Goal: Find specific page/section: Find specific page/section

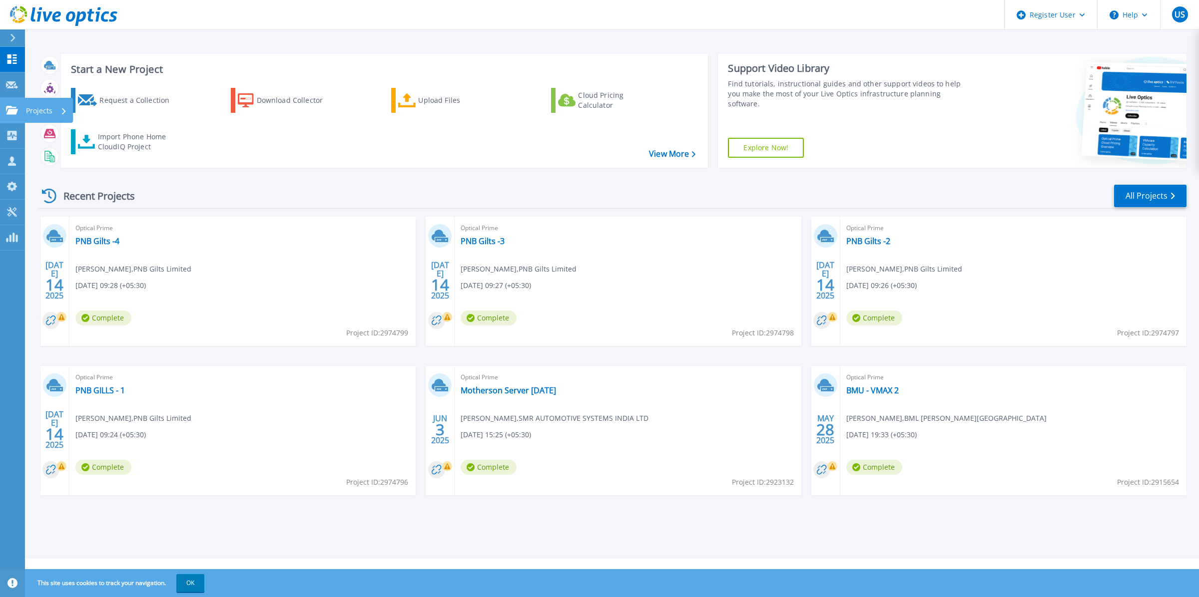
click at [9, 107] on icon at bounding box center [12, 110] width 12 height 8
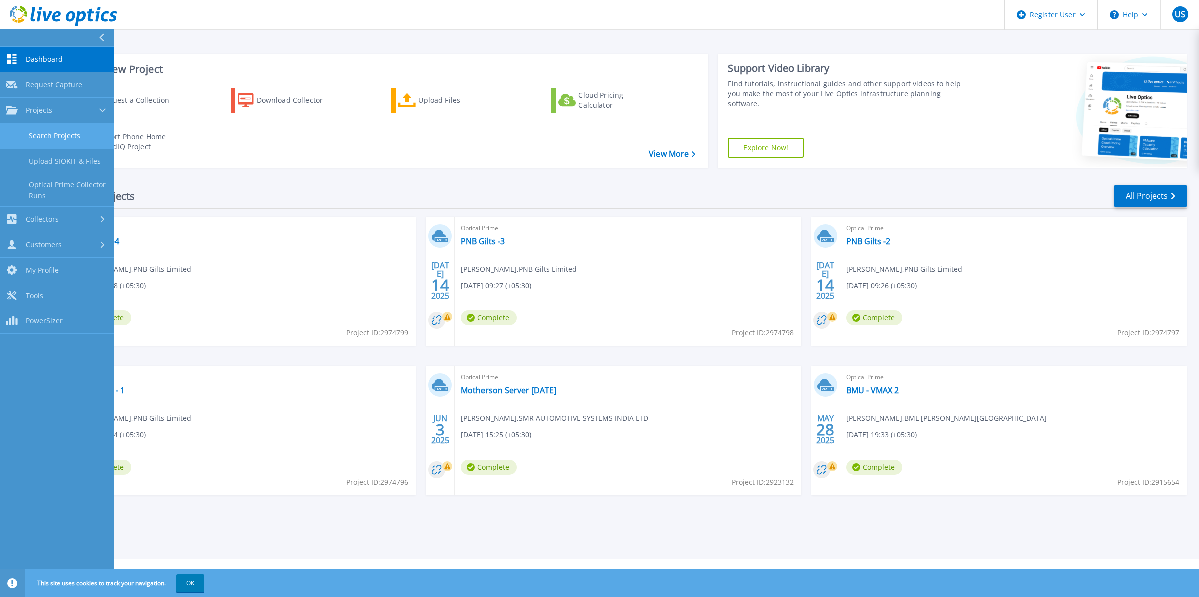
click at [45, 136] on link "Search Projects" at bounding box center [57, 135] width 114 height 25
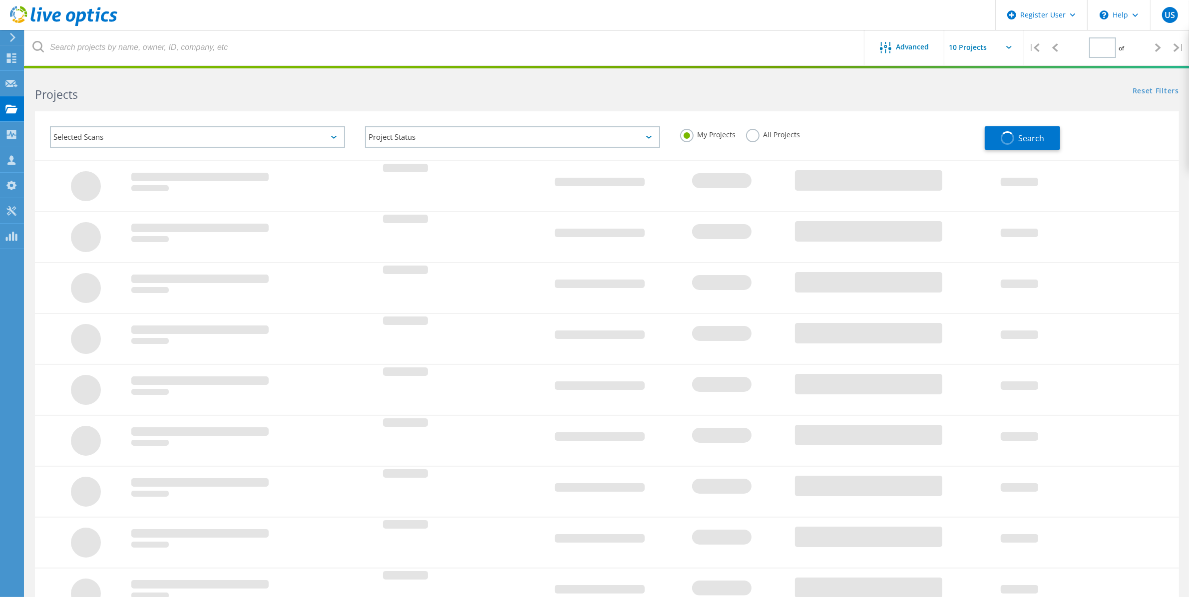
type input "1"
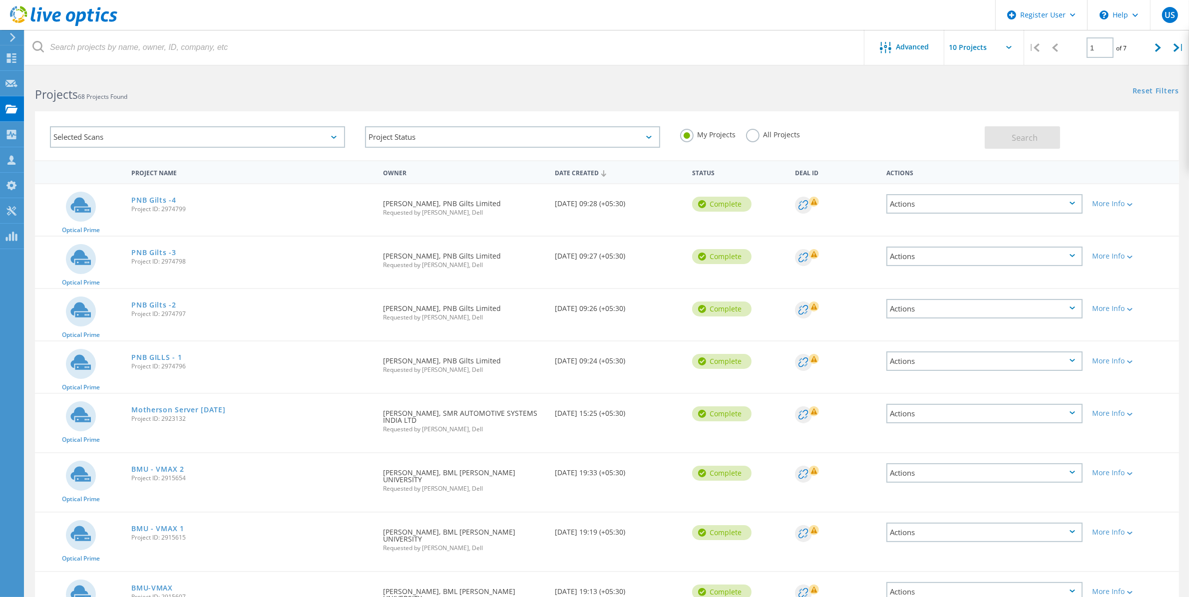
click at [759, 135] on label "All Projects" at bounding box center [773, 133] width 54 height 9
click at [0, 0] on input "All Projects" at bounding box center [0, 0] width 0 height 0
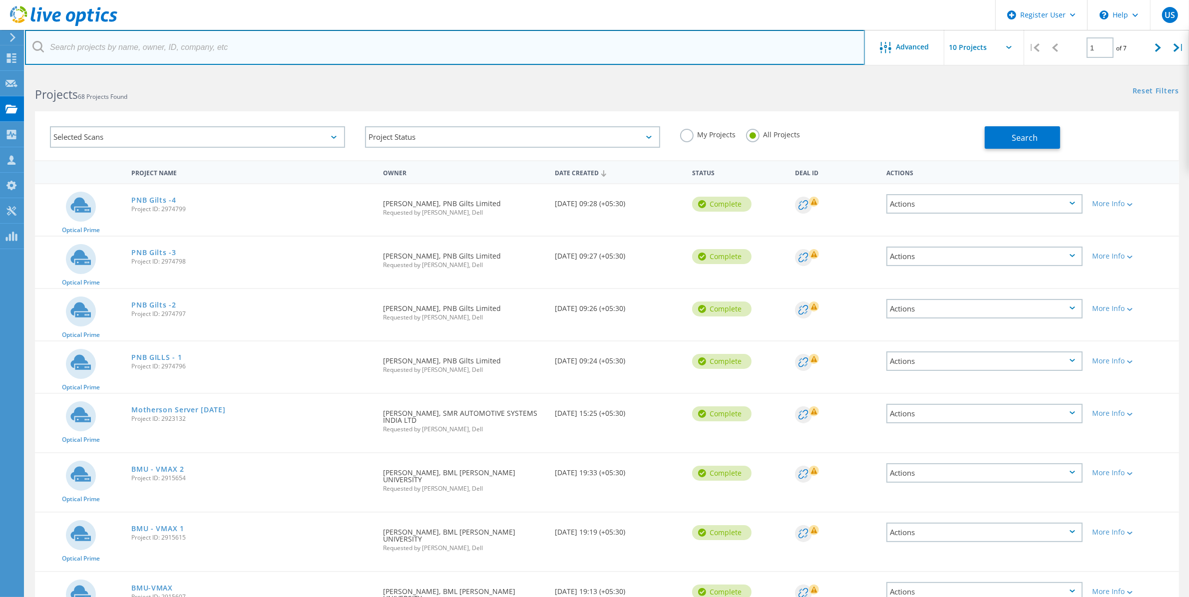
click at [465, 46] on input "text" at bounding box center [445, 47] width 840 height 35
type input "POWEREDGE"
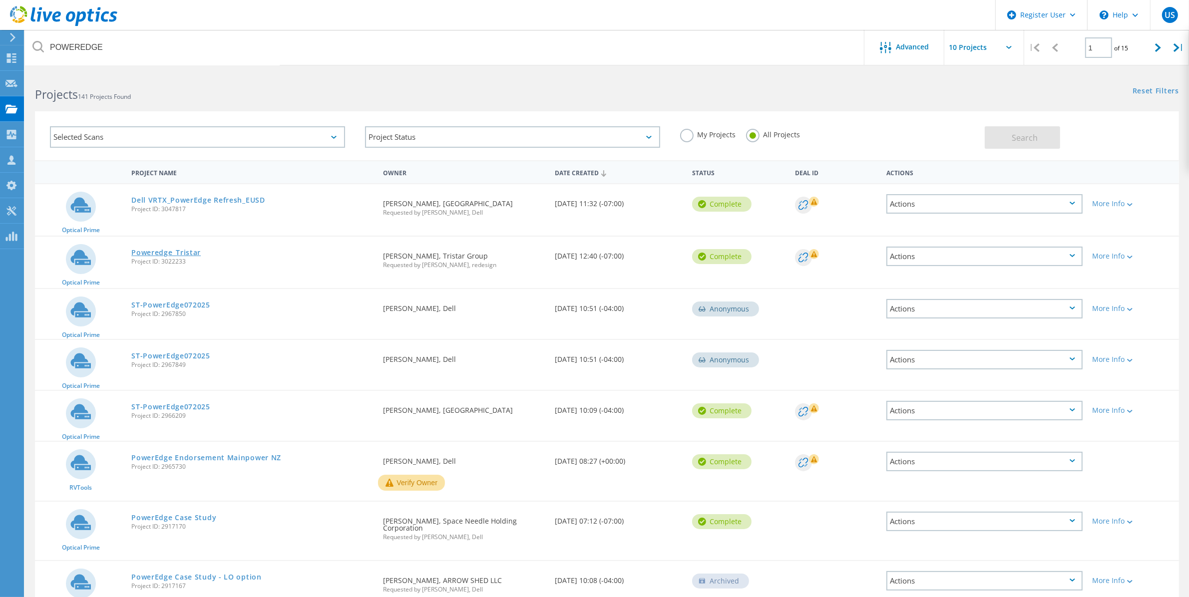
click at [186, 249] on link "Poweredge_Tristar" at bounding box center [165, 252] width 69 height 7
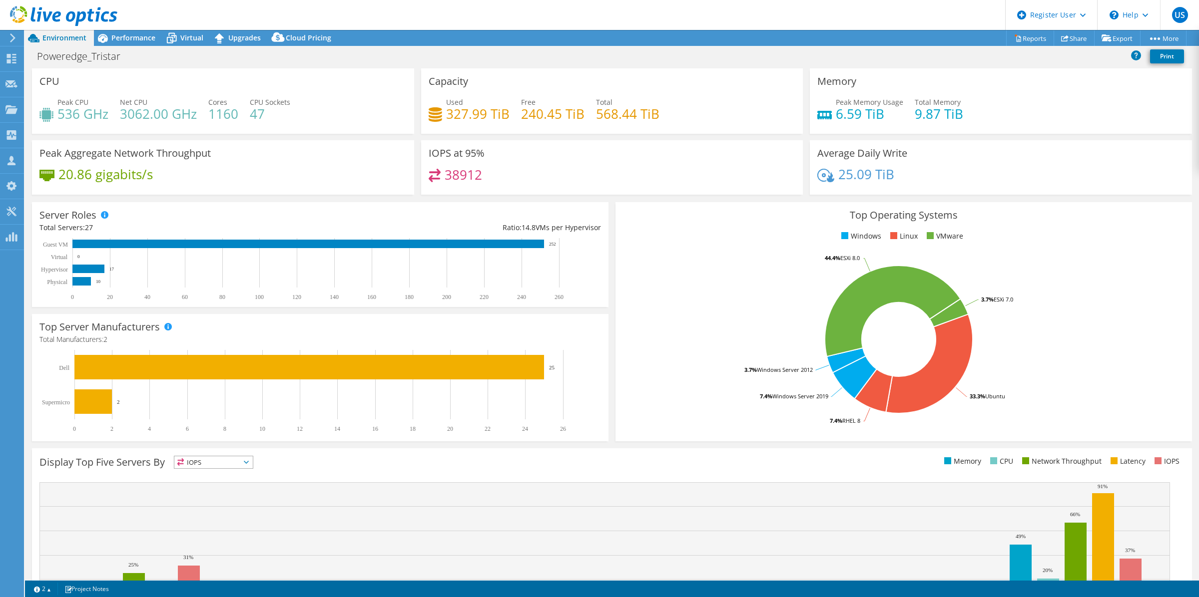
select select "USD"
select select "USWest"
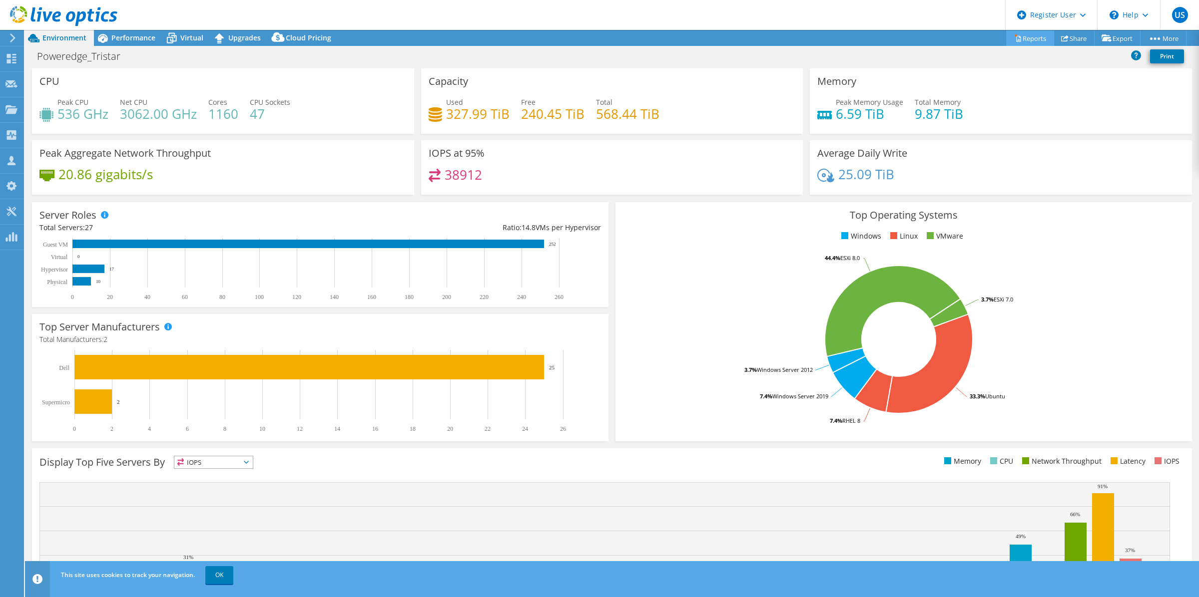
click at [1019, 35] on link "Reports" at bounding box center [1030, 37] width 48 height 15
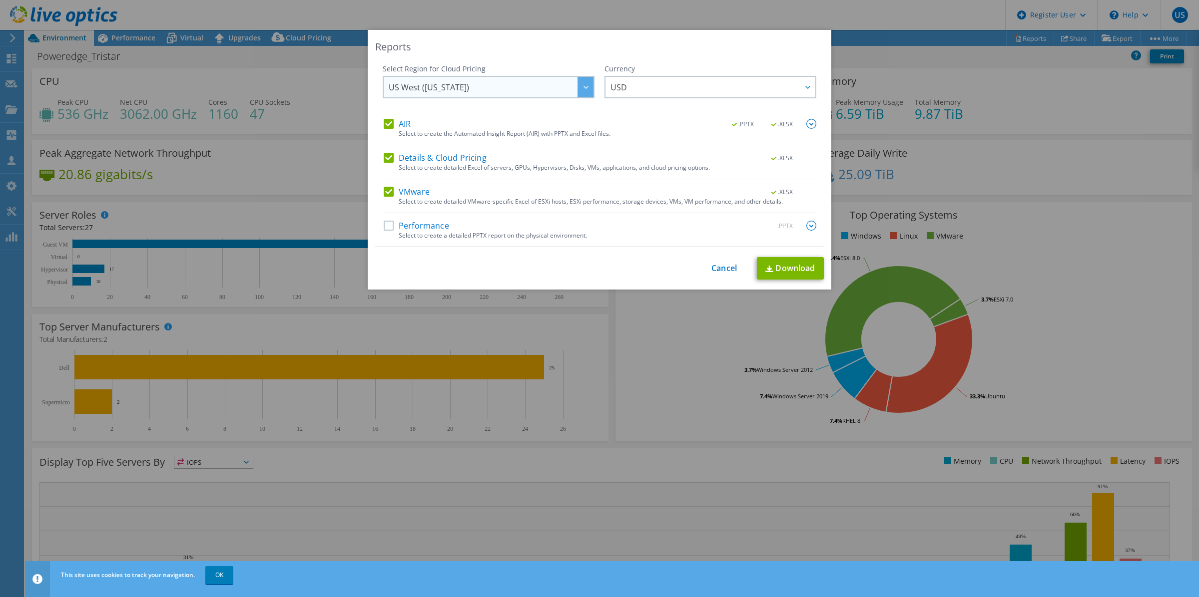
click at [548, 86] on span "US West (California)" at bounding box center [491, 87] width 205 height 20
click at [558, 268] on div "This process may take a while, please wait... Cancel Download" at bounding box center [599, 268] width 449 height 22
click at [586, 82] on div at bounding box center [585, 87] width 16 height 20
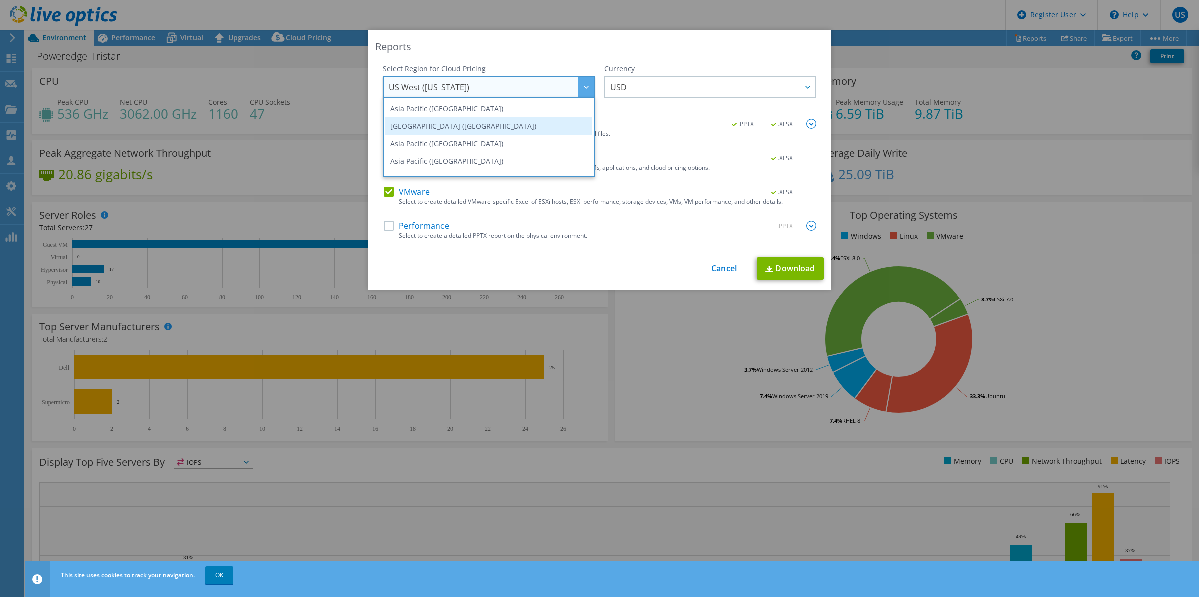
click at [518, 120] on li "Asia Pacific (Mumbai)" at bounding box center [488, 125] width 207 height 17
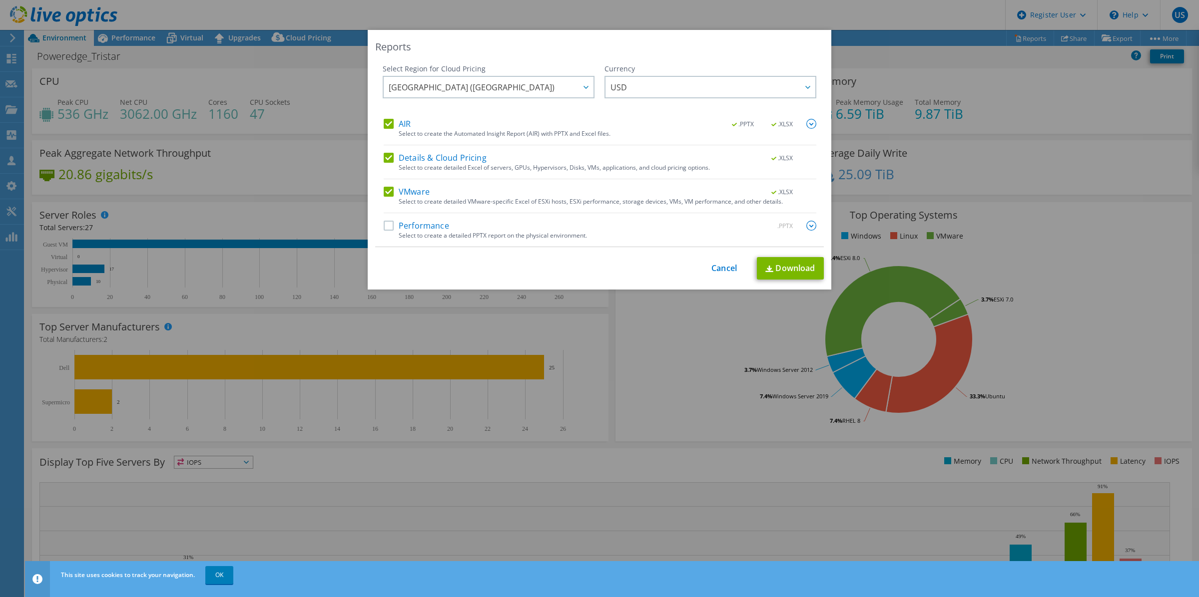
click at [386, 226] on label "Performance" at bounding box center [416, 226] width 65 height 10
click at [0, 0] on input "Performance" at bounding box center [0, 0] width 0 height 0
click at [41, 66] on div "Reports Select Region for Cloud Pricing Asia Pacific (Hong Kong) Asia Pacific (…" at bounding box center [599, 298] width 1199 height 537
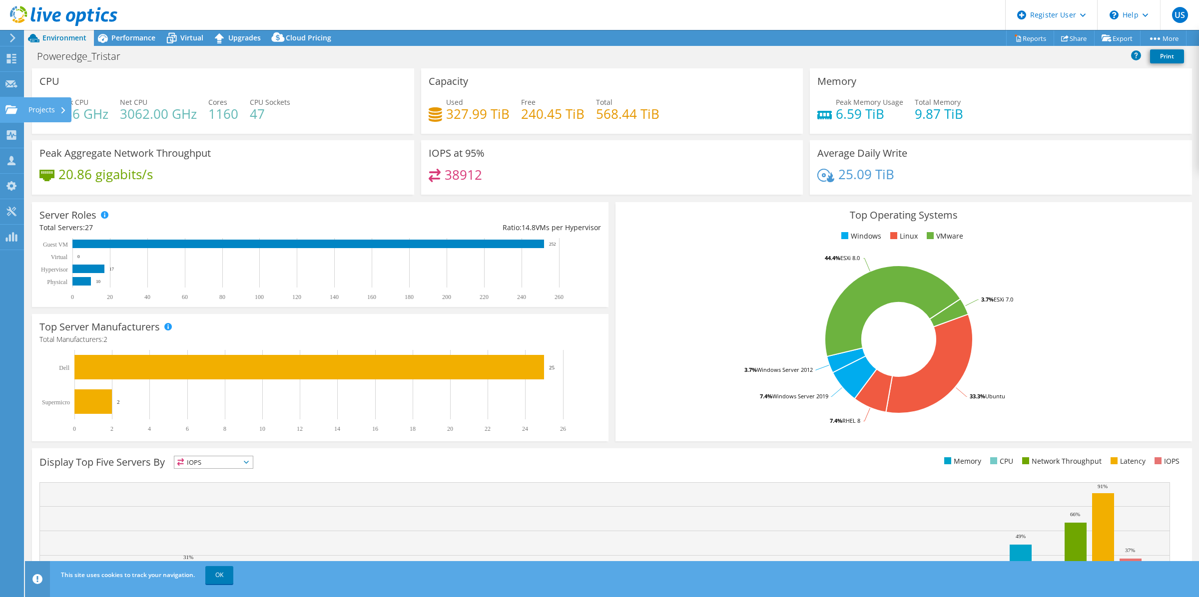
click at [9, 107] on icon at bounding box center [11, 109] width 12 height 9
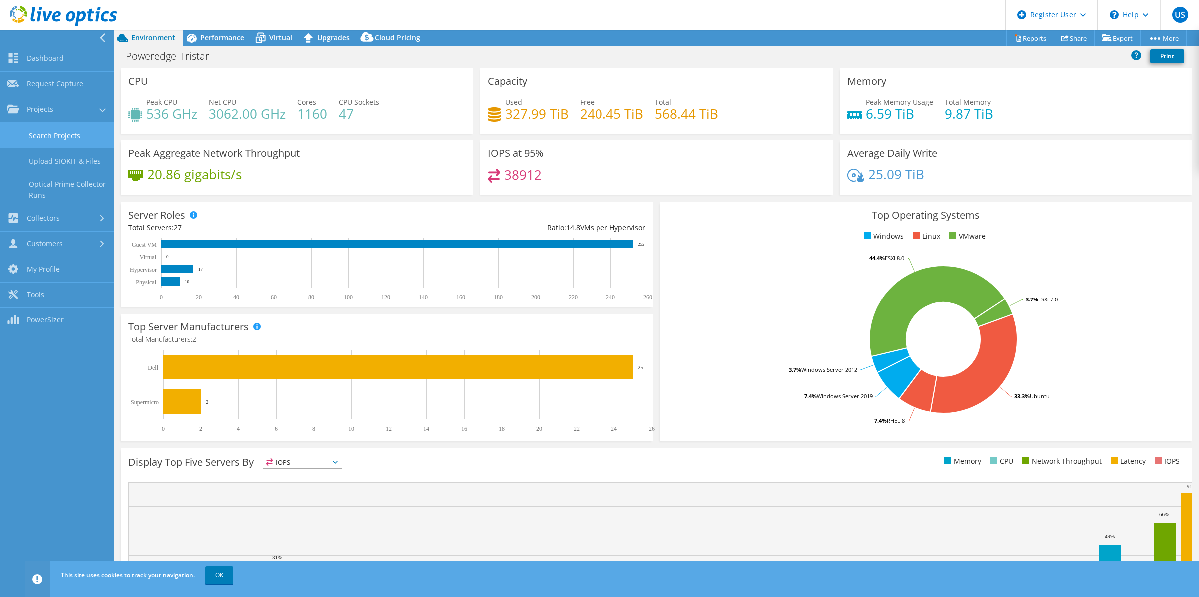
click at [70, 137] on link "Search Projects" at bounding box center [57, 135] width 114 height 25
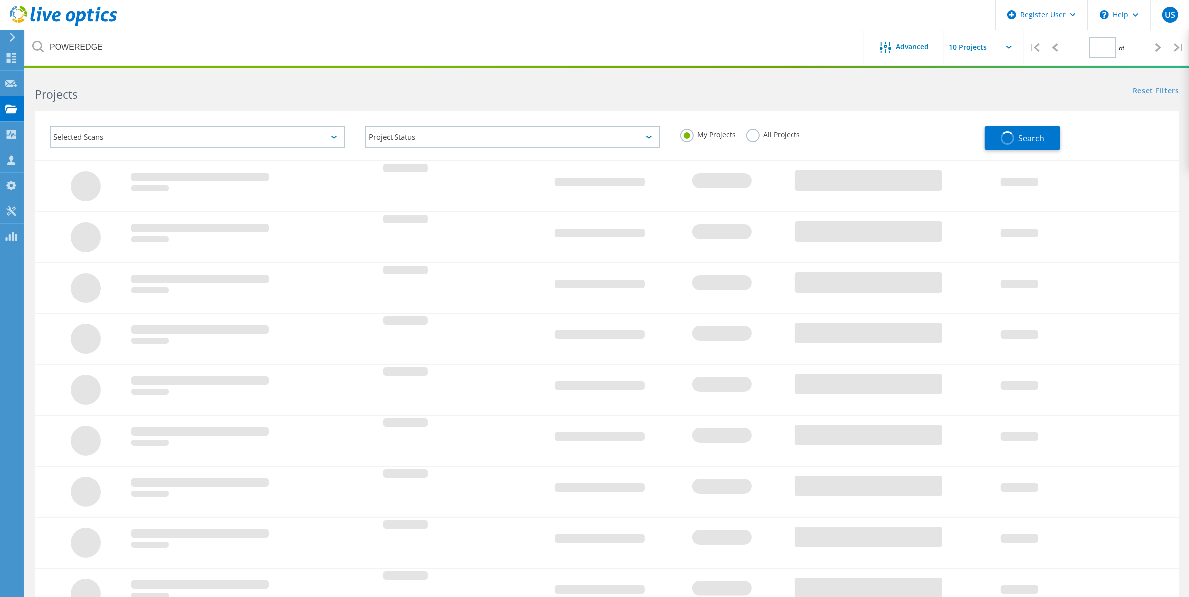
type input "1"
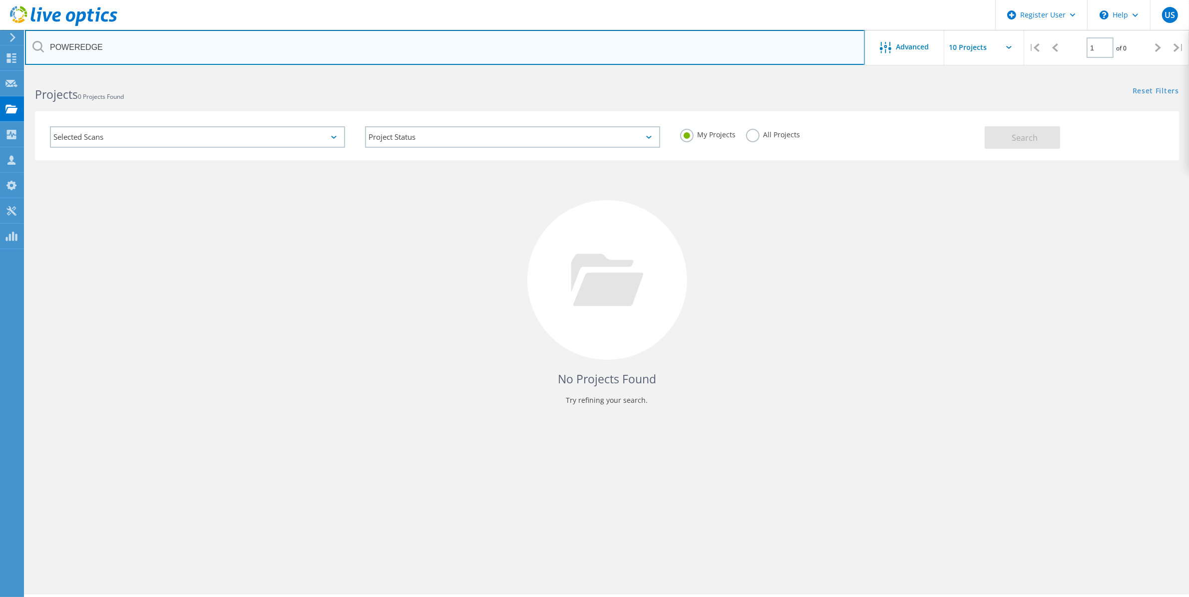
click at [285, 49] on input "POWEREDGE" at bounding box center [445, 47] width 840 height 35
type input "POWERSTORE"
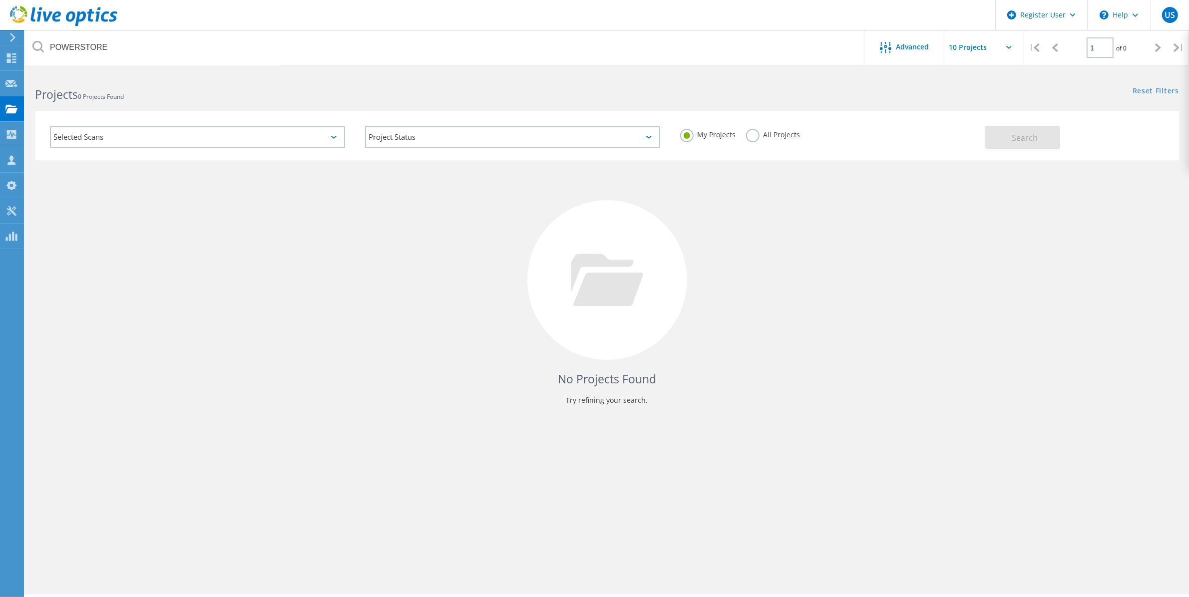
click at [752, 134] on label "All Projects" at bounding box center [773, 133] width 54 height 9
click at [0, 0] on input "All Projects" at bounding box center [0, 0] width 0 height 0
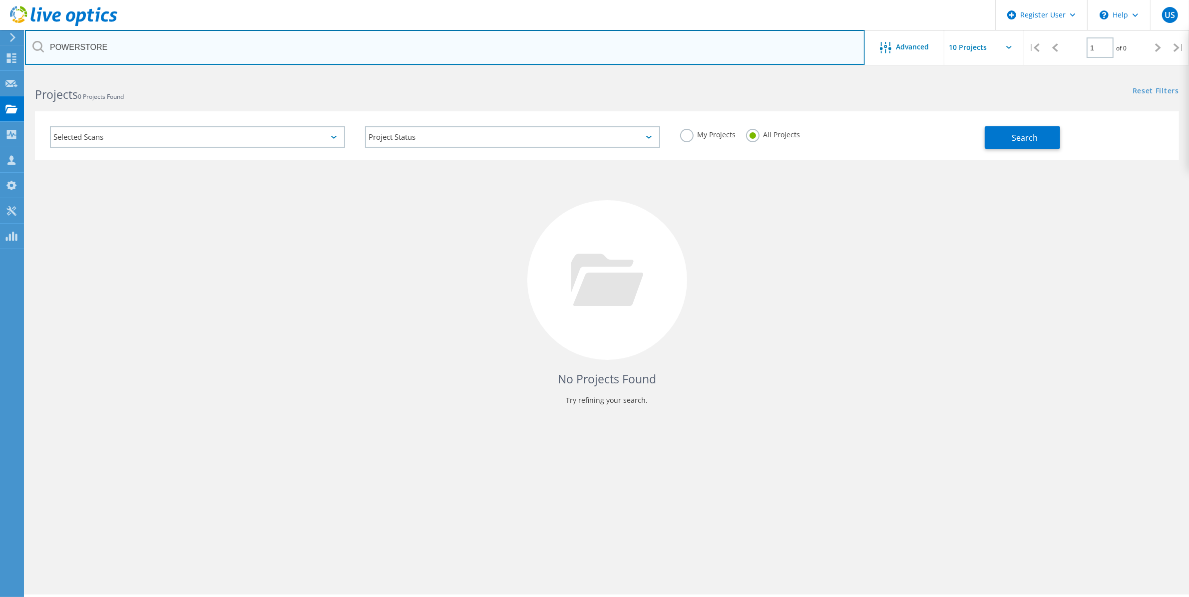
click at [216, 52] on input "POWERSTORE" at bounding box center [445, 47] width 840 height 35
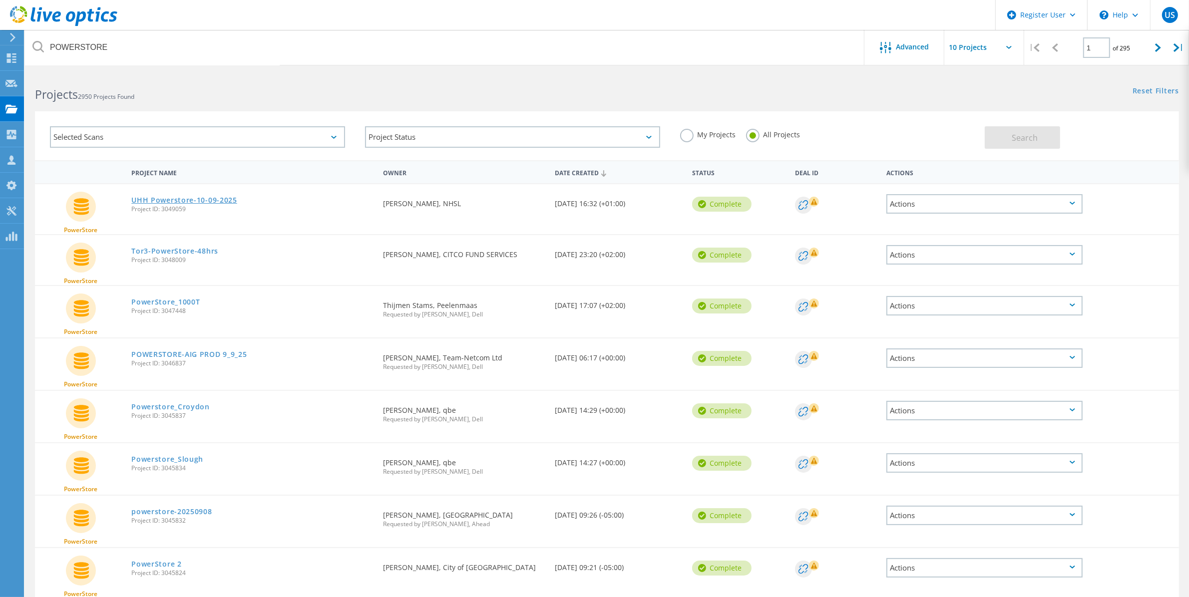
click at [211, 197] on link "UHH Powerstore-10-09-2025" at bounding box center [184, 200] width 106 height 7
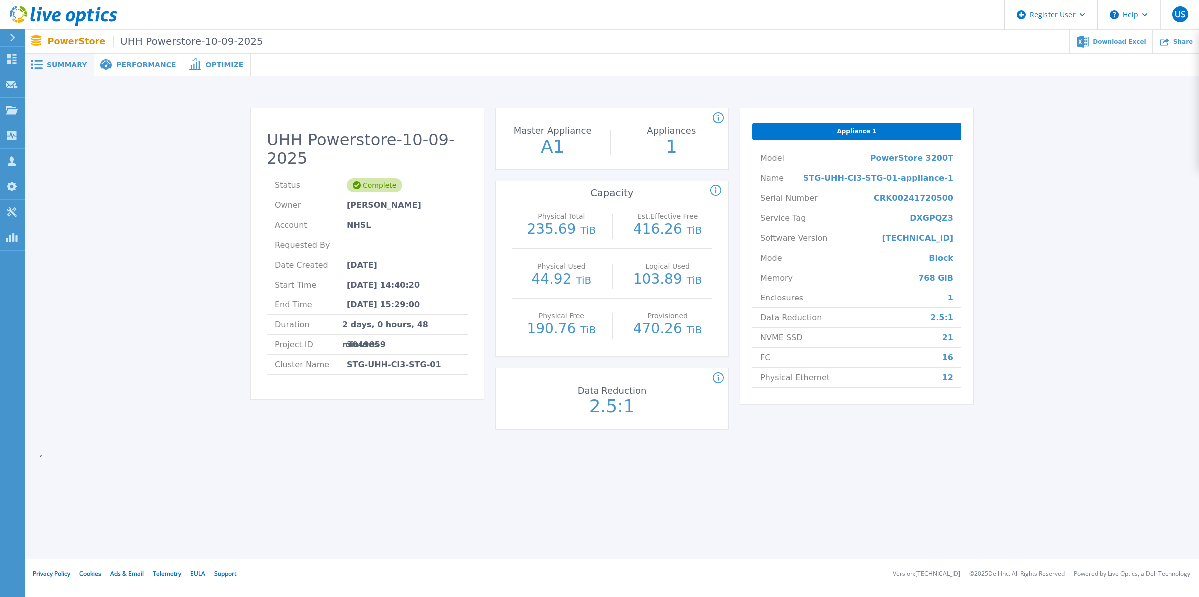
click at [145, 66] on span "Performance" at bounding box center [145, 64] width 59 height 7
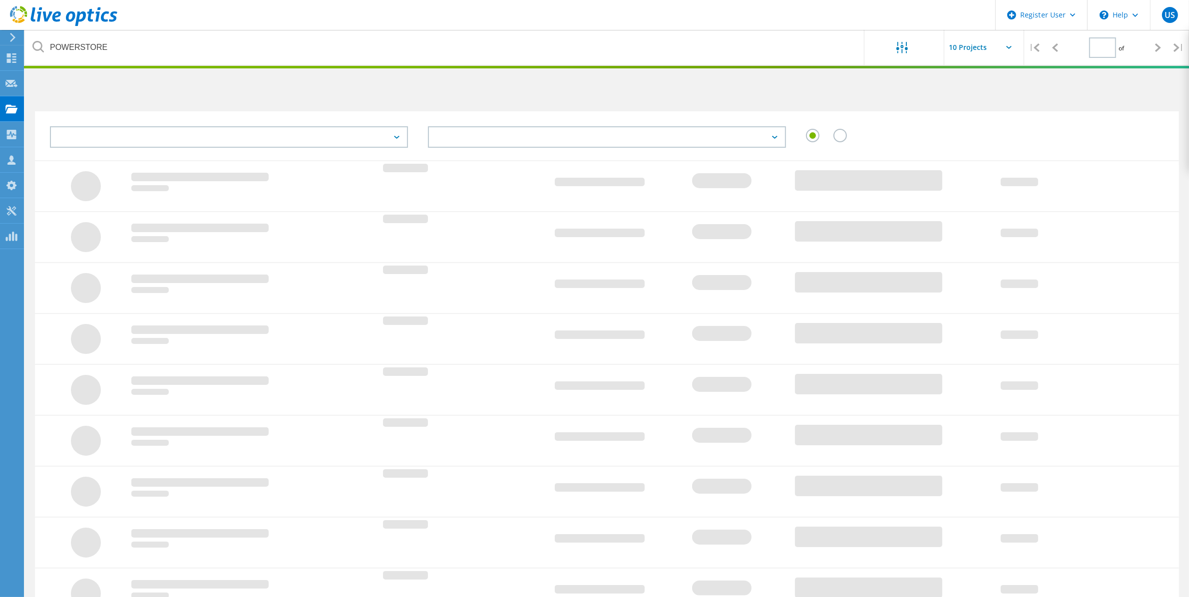
type input "1"
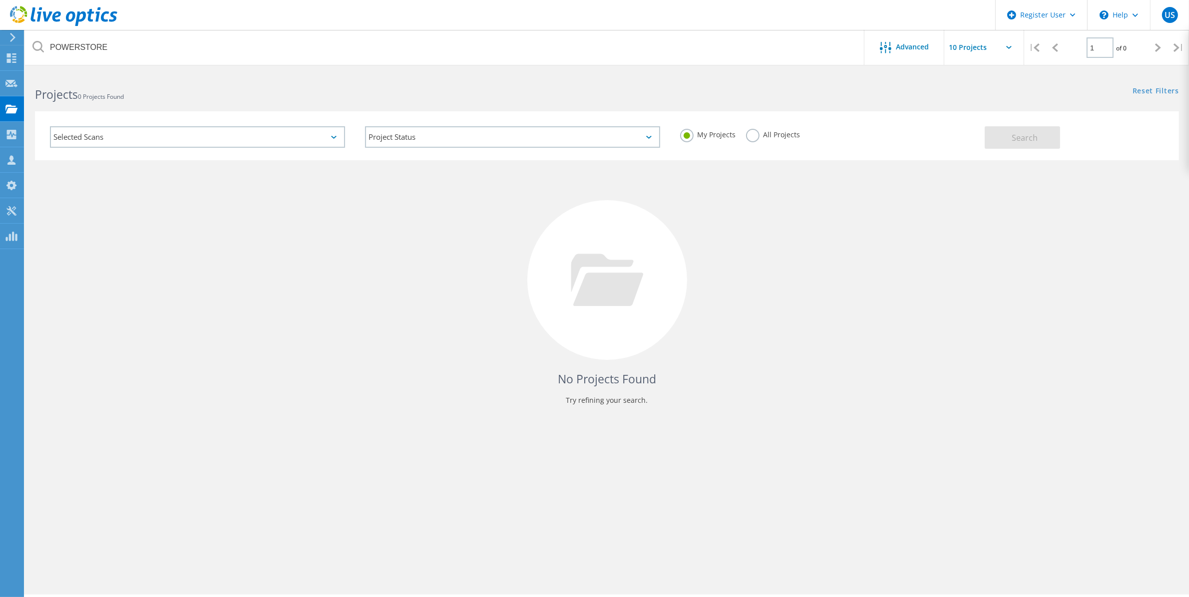
click at [754, 136] on label "All Projects" at bounding box center [773, 133] width 54 height 9
click at [0, 0] on input "All Projects" at bounding box center [0, 0] width 0 height 0
click at [1037, 138] on span "Search" at bounding box center [1025, 137] width 26 height 11
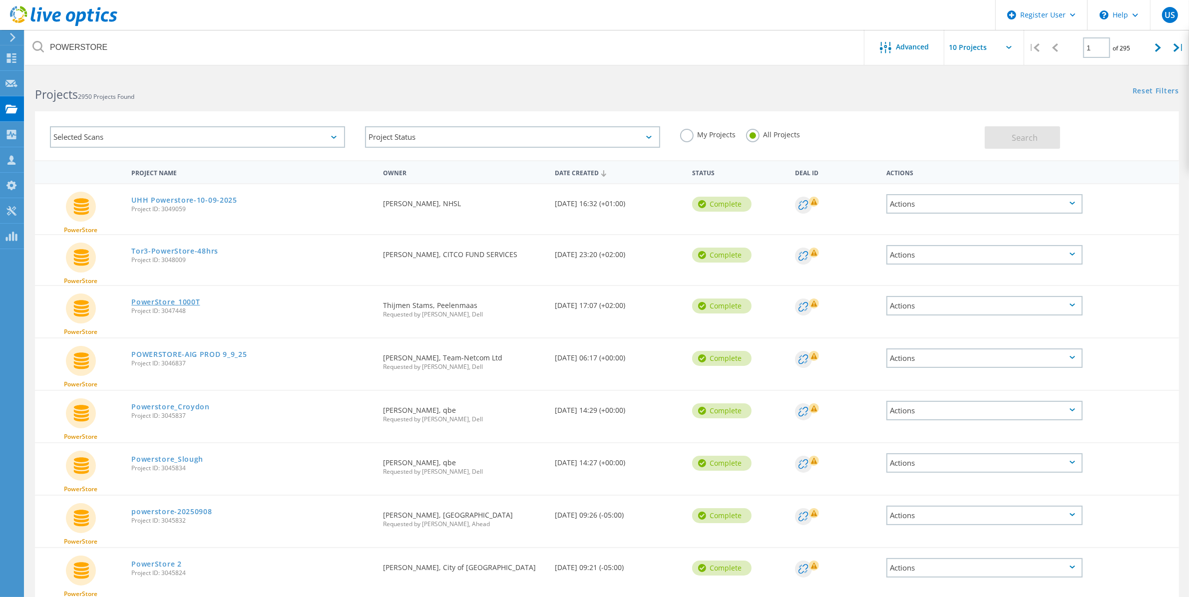
click at [179, 299] on link "PowerStore_1000T" at bounding box center [165, 302] width 68 height 7
